Goal: Transaction & Acquisition: Purchase product/service

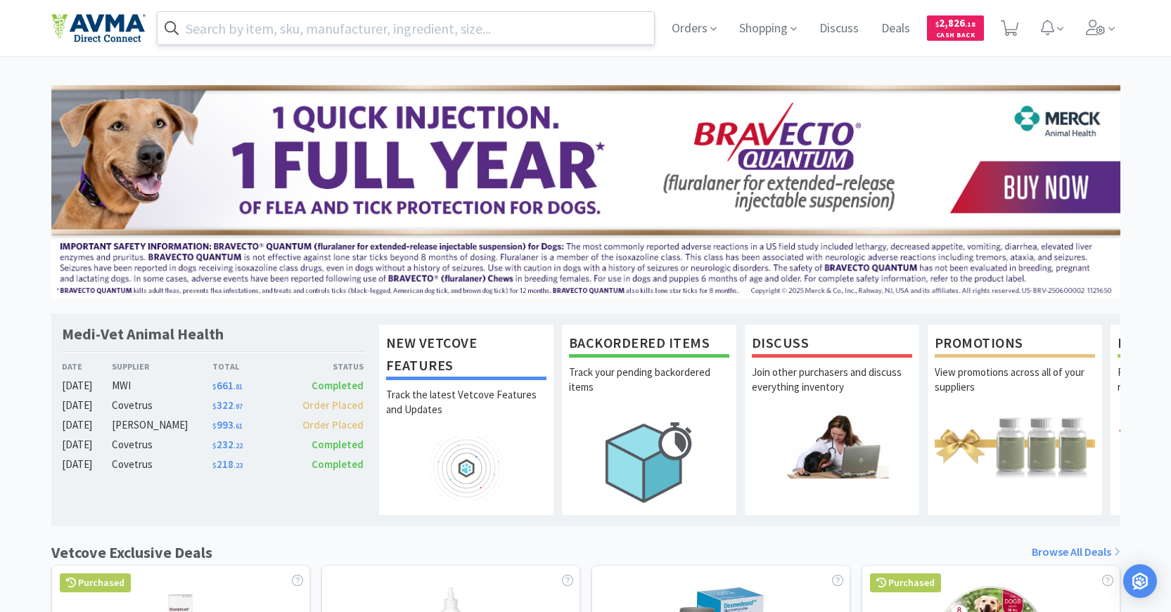
click at [466, 27] on input "text" at bounding box center [406, 28] width 497 height 32
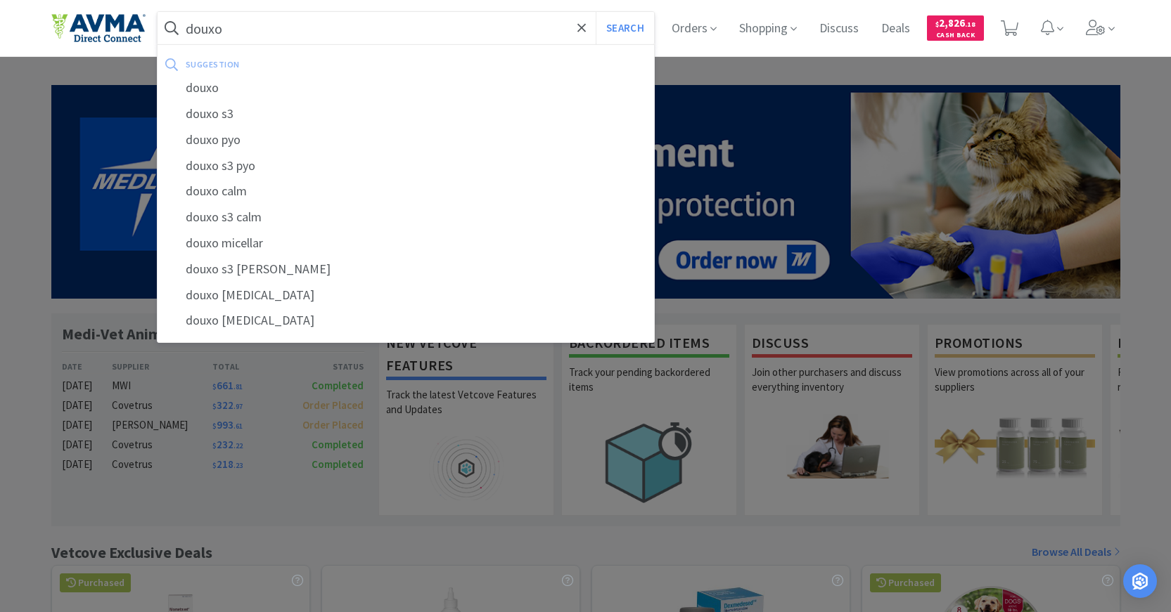
type input "douxo"
click at [596, 12] on button "Search" at bounding box center [625, 28] width 58 height 32
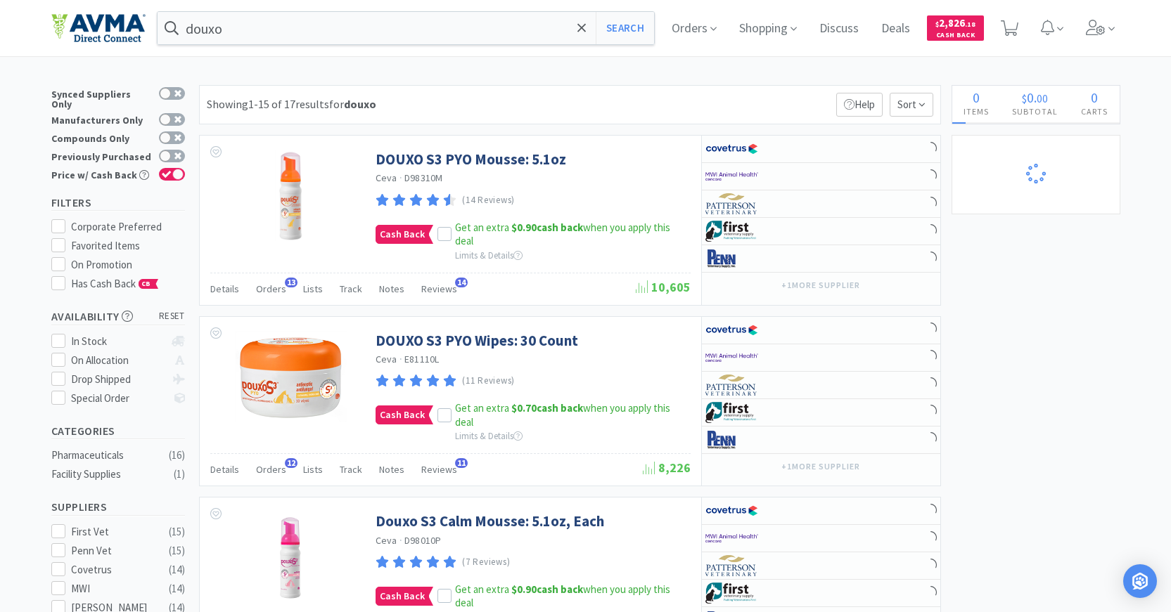
select select "1"
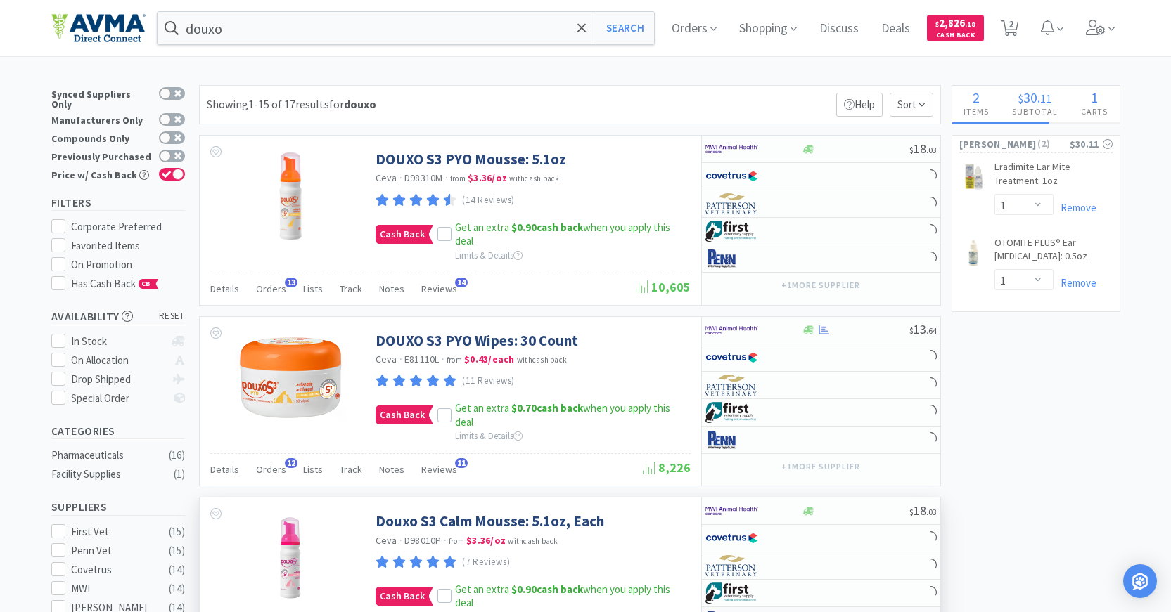
select select "1"
select select "2"
select select "1"
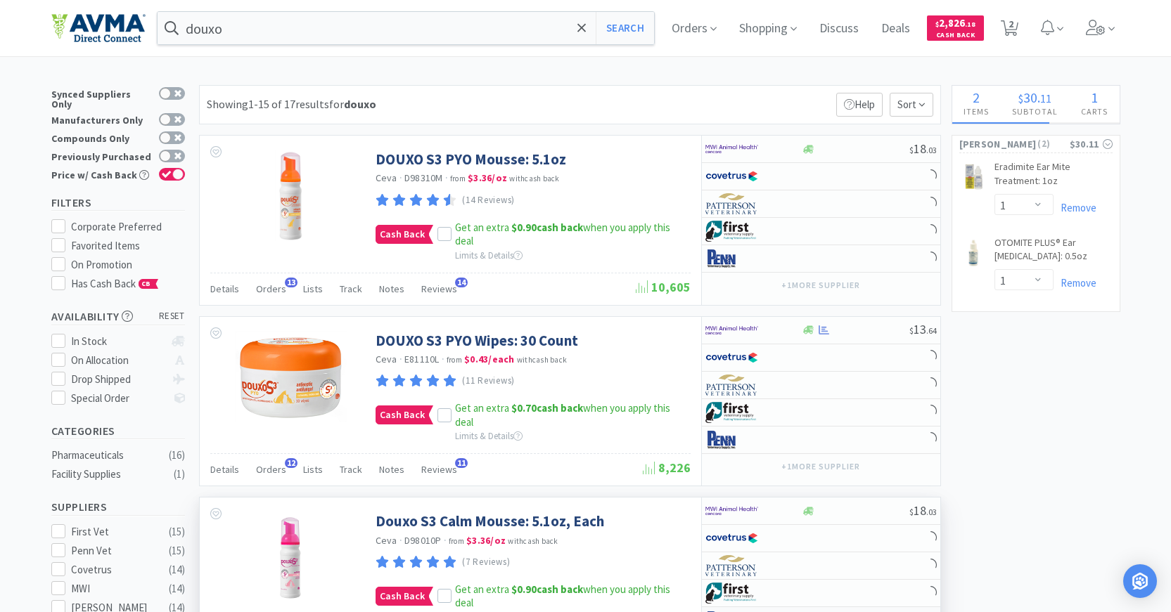
select select "1"
select select "2"
select select "1"
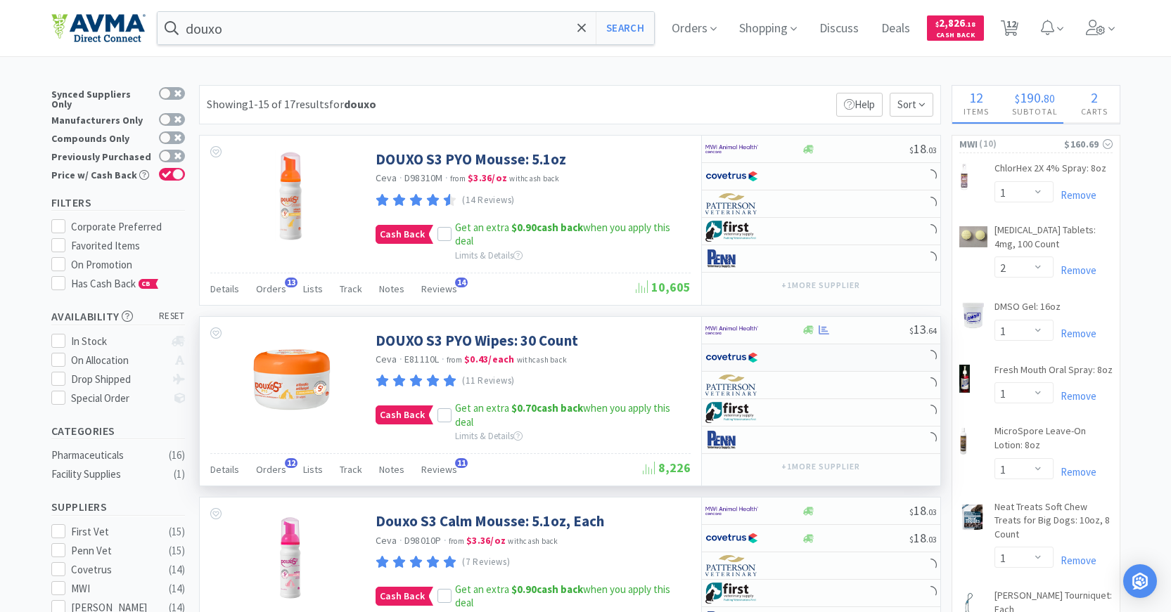
select select "1"
select select "2"
select select "25"
select select "1"
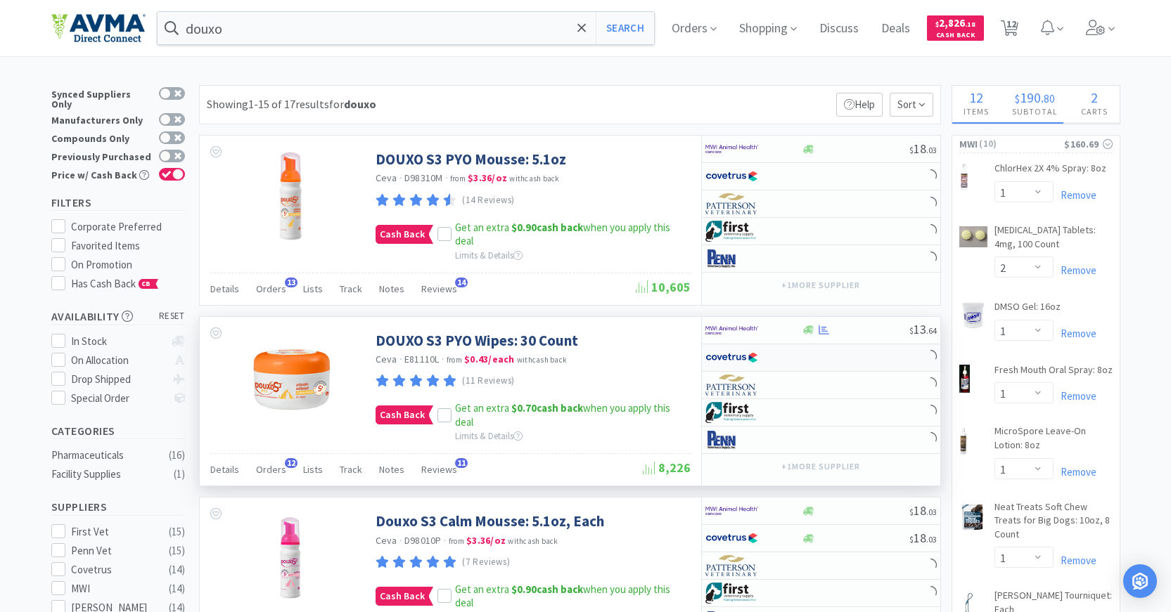
select select "6"
select select "2"
select select "1"
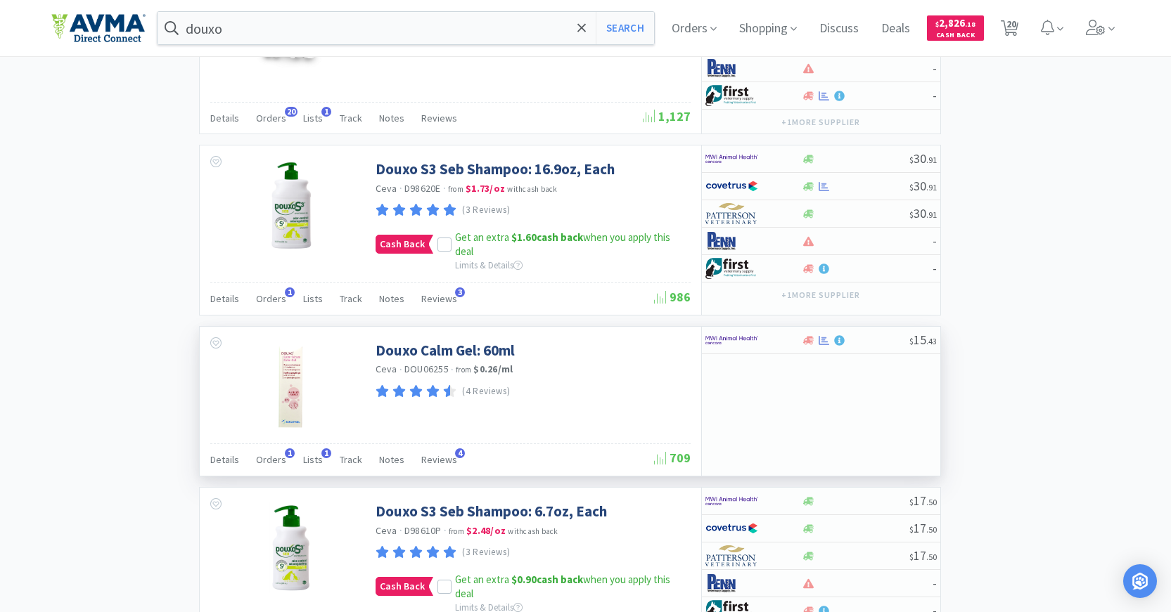
scroll to position [2370, 0]
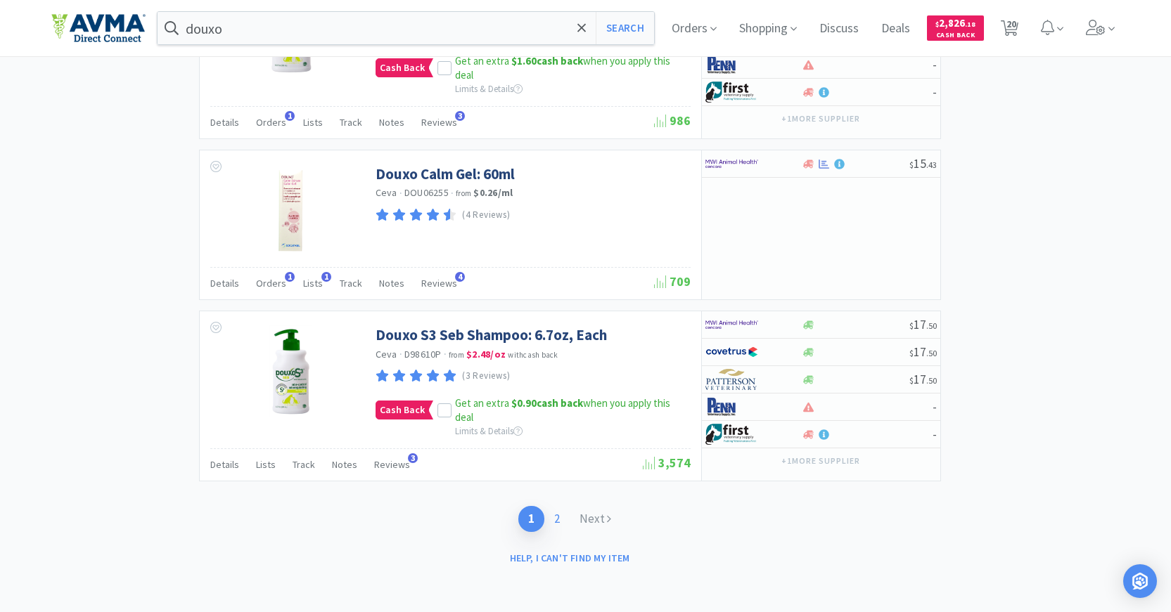
click at [555, 515] on link "2" at bounding box center [556, 519] width 25 height 26
